Goal: Manage account settings

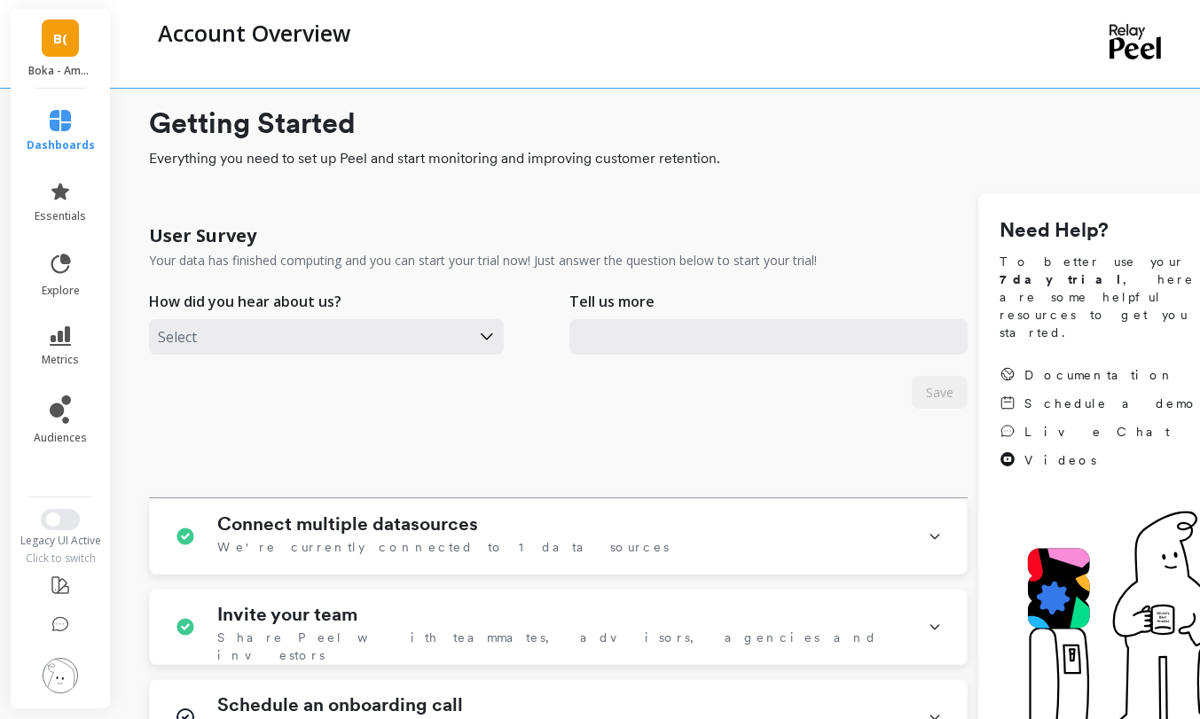
click at [61, 43] on span "B(" at bounding box center [60, 38] width 14 height 20
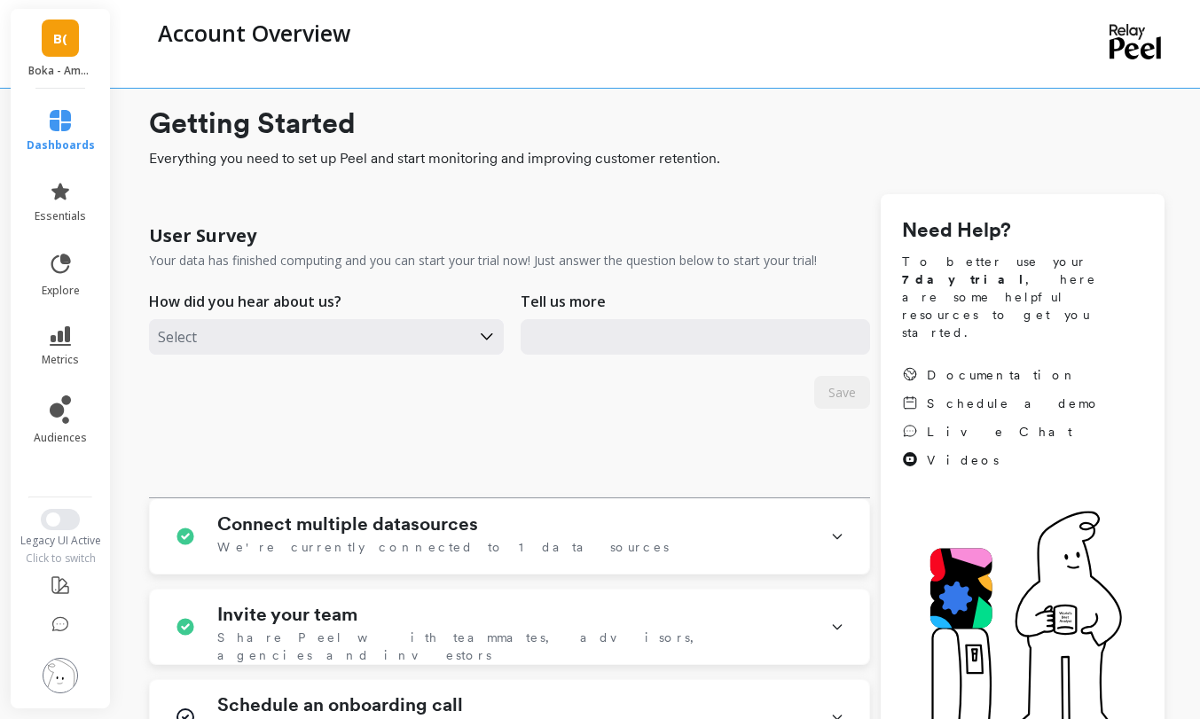
checkbox \(Essor\) "true"
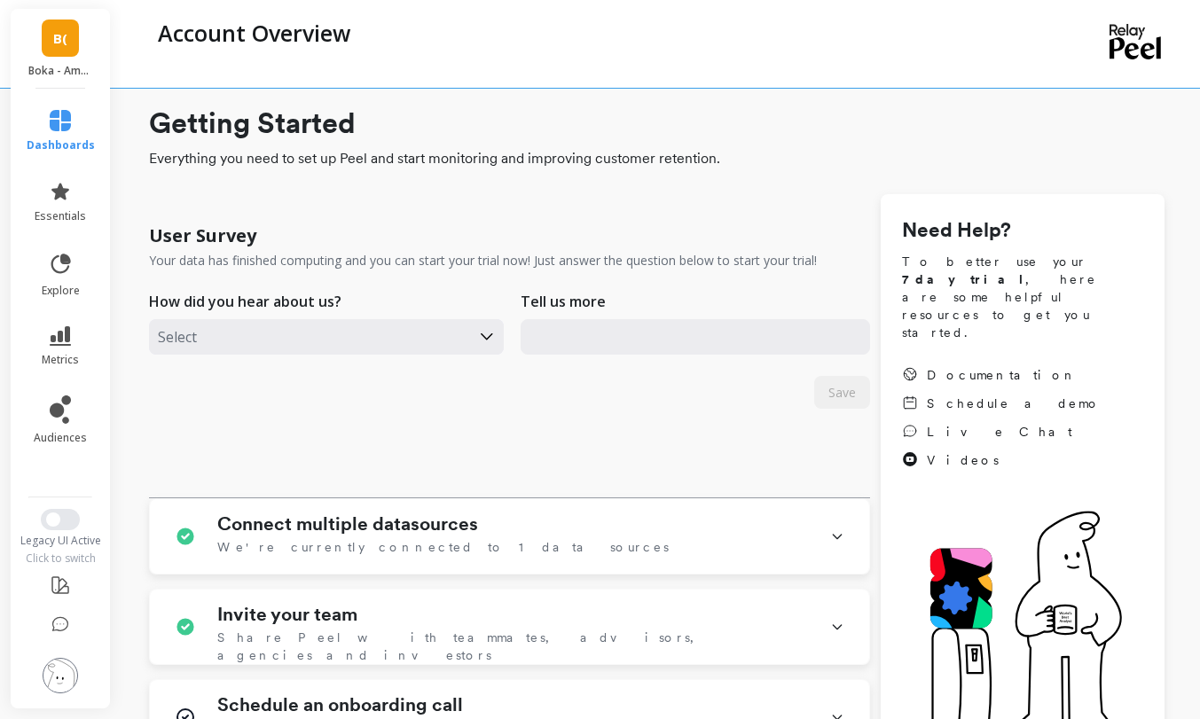
checkbox \(Essor\) "true"
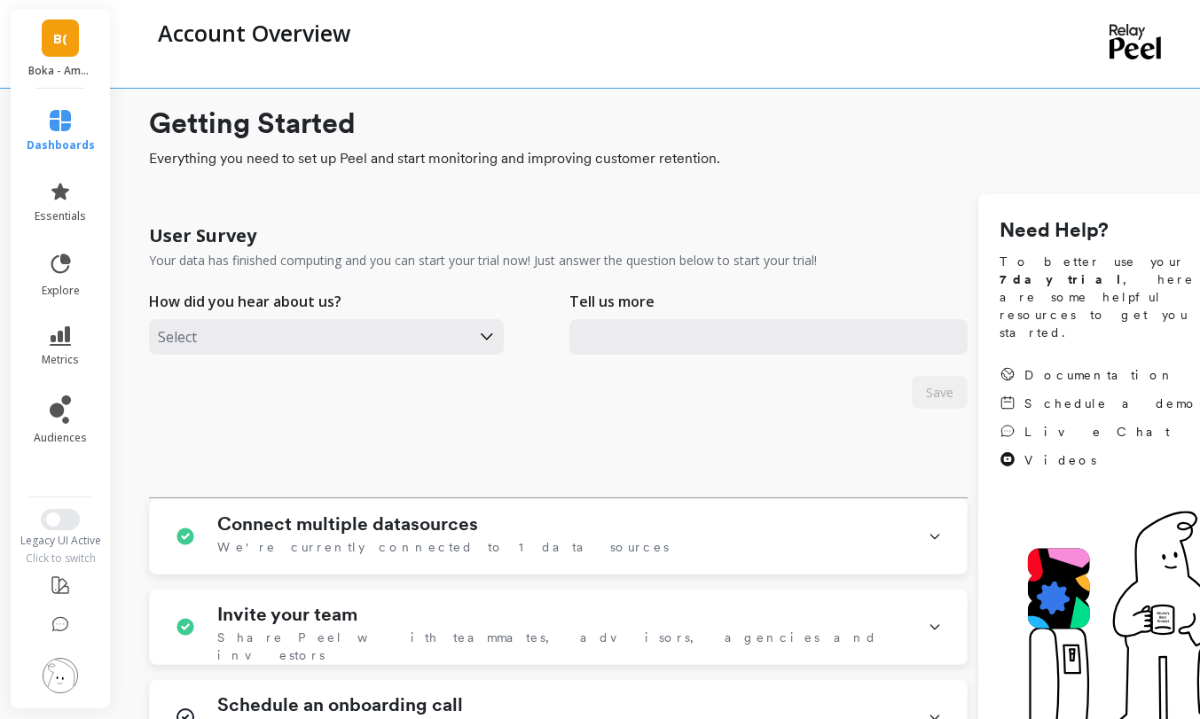
click at [68, 39] on link "B(" at bounding box center [60, 38] width 37 height 37
